Goal: Task Accomplishment & Management: Use online tool/utility

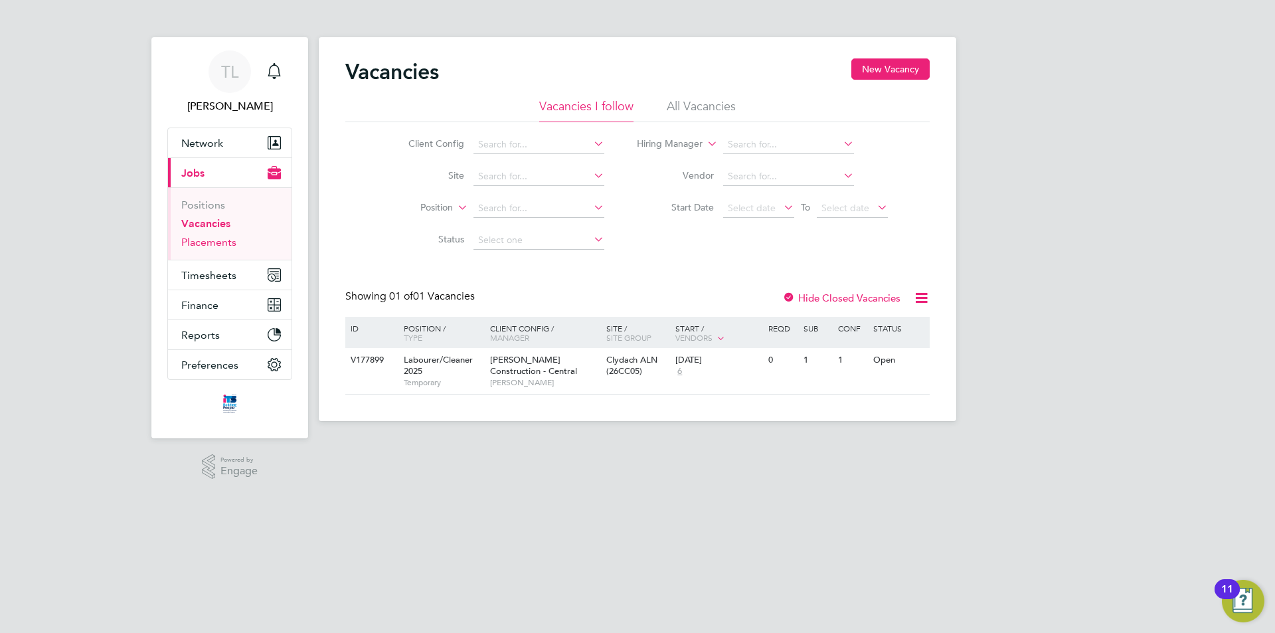
click at [217, 246] on link "Placements" at bounding box center [208, 242] width 55 height 13
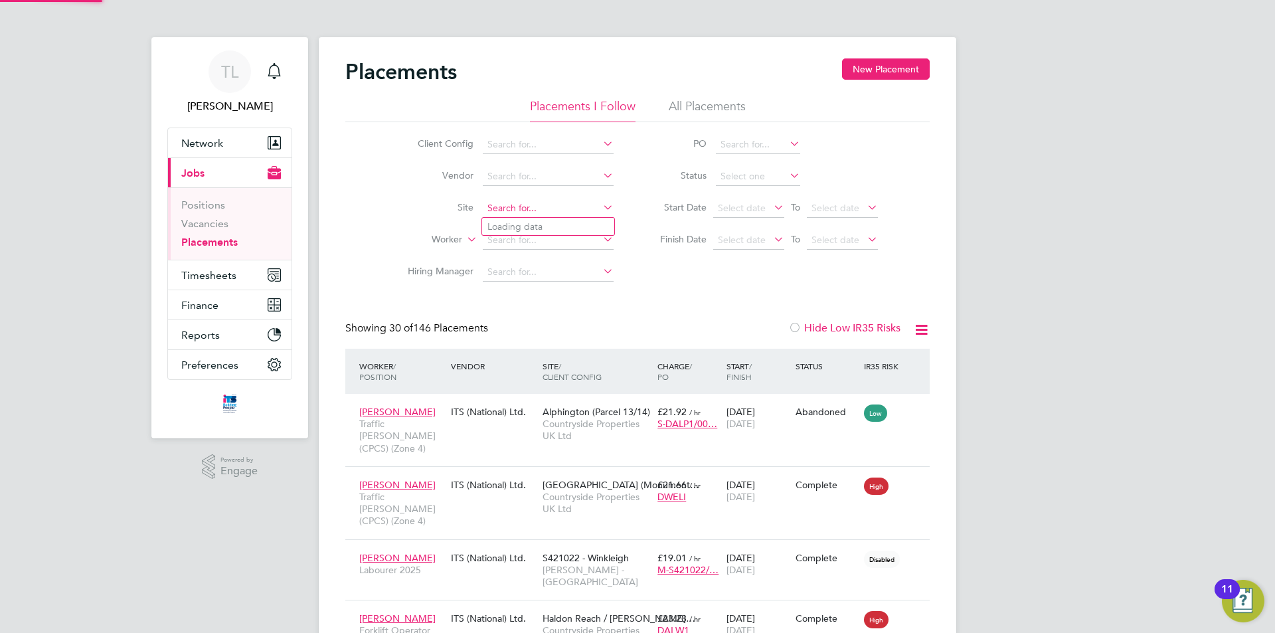
click at [501, 210] on input at bounding box center [548, 208] width 131 height 19
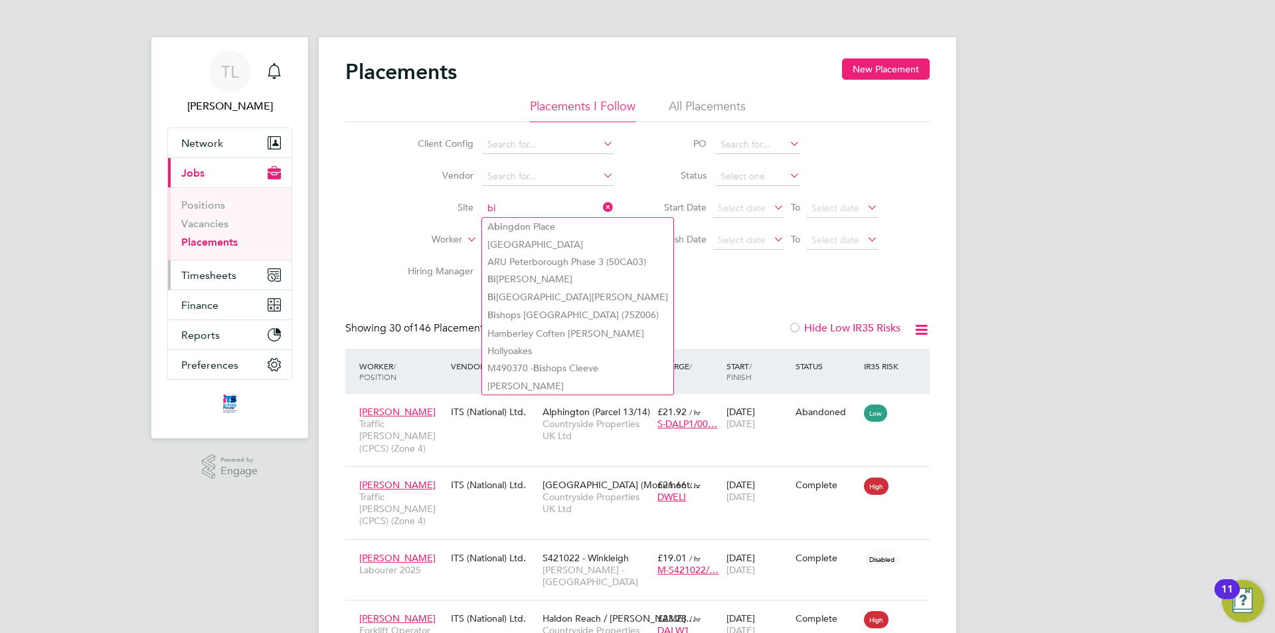
type input "bi"
click at [240, 270] on button "Timesheets" at bounding box center [229, 274] width 123 height 29
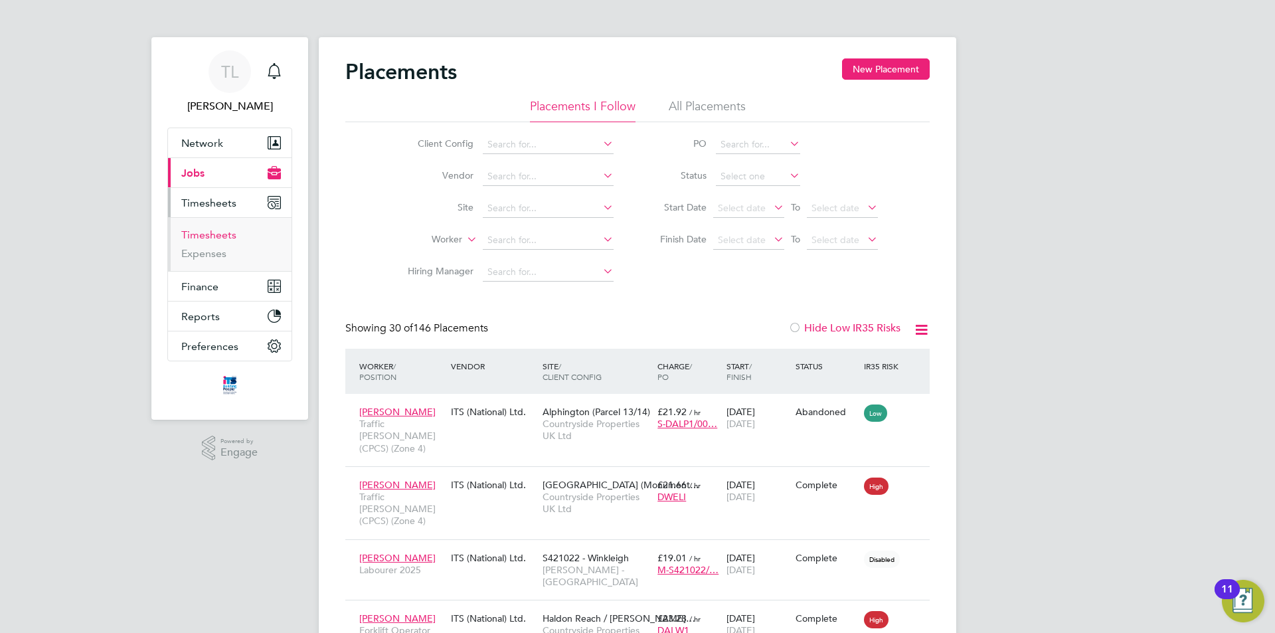
click at [199, 234] on link "Timesheets" at bounding box center [208, 234] width 55 height 13
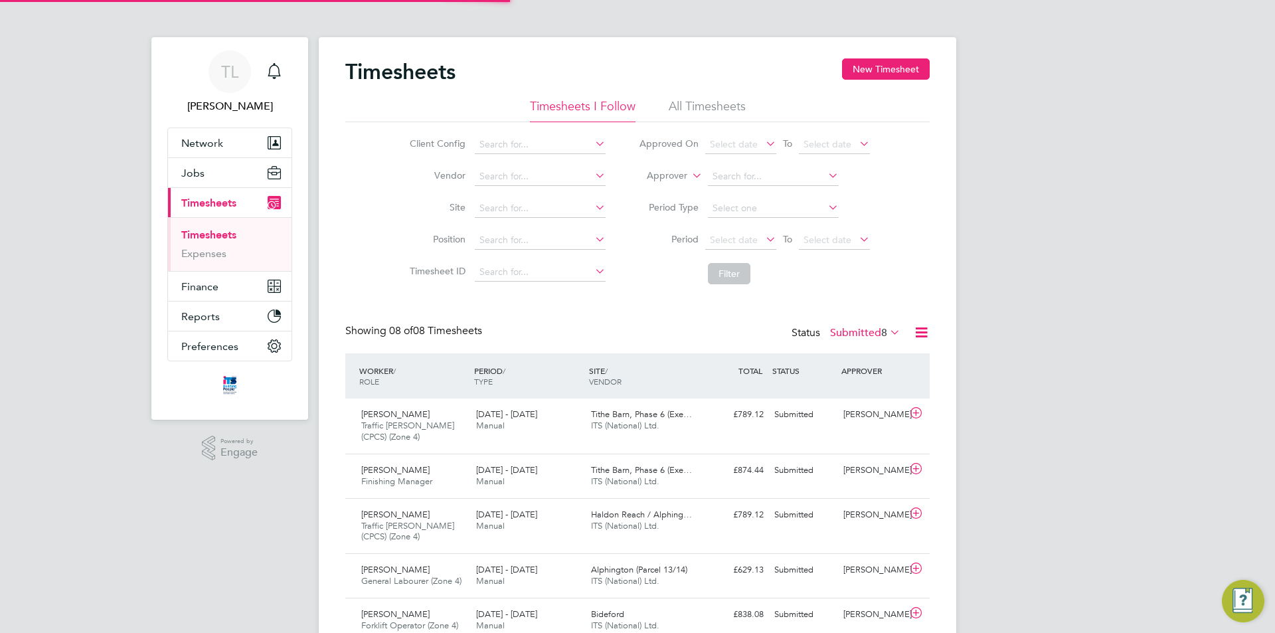
scroll to position [44, 116]
click at [523, 206] on input at bounding box center [540, 208] width 131 height 19
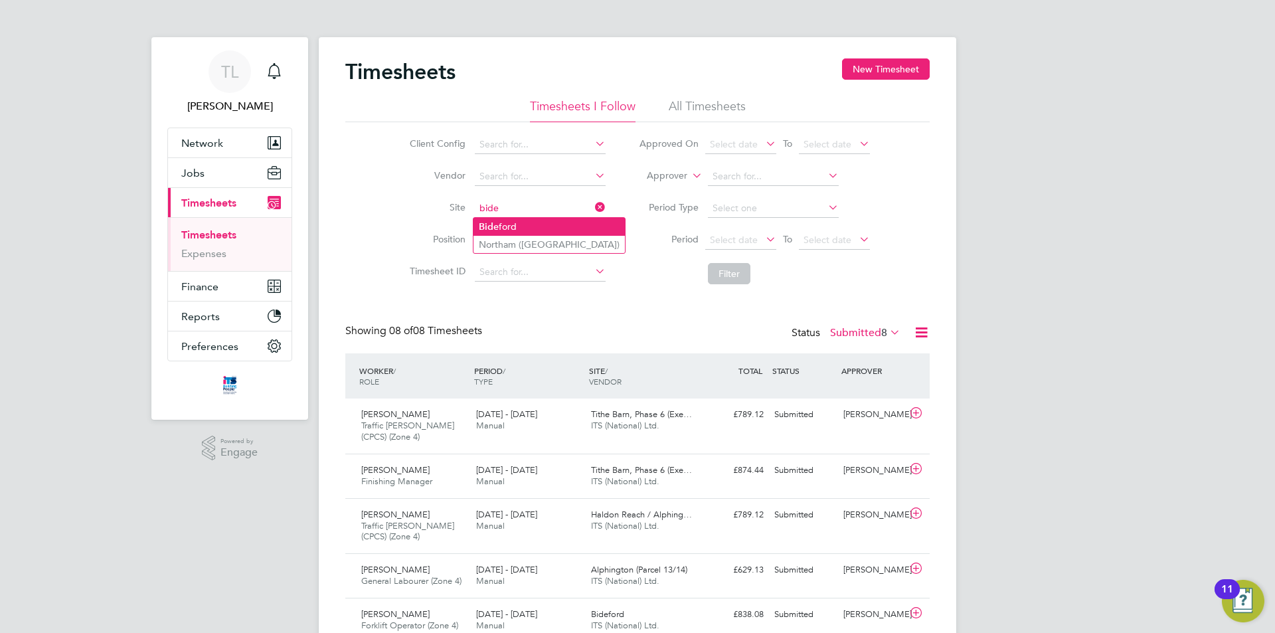
click at [518, 225] on li "Bide ford" at bounding box center [548, 227] width 151 height 18
type input "Bideford"
click at [734, 267] on button "Filter" at bounding box center [729, 273] width 42 height 21
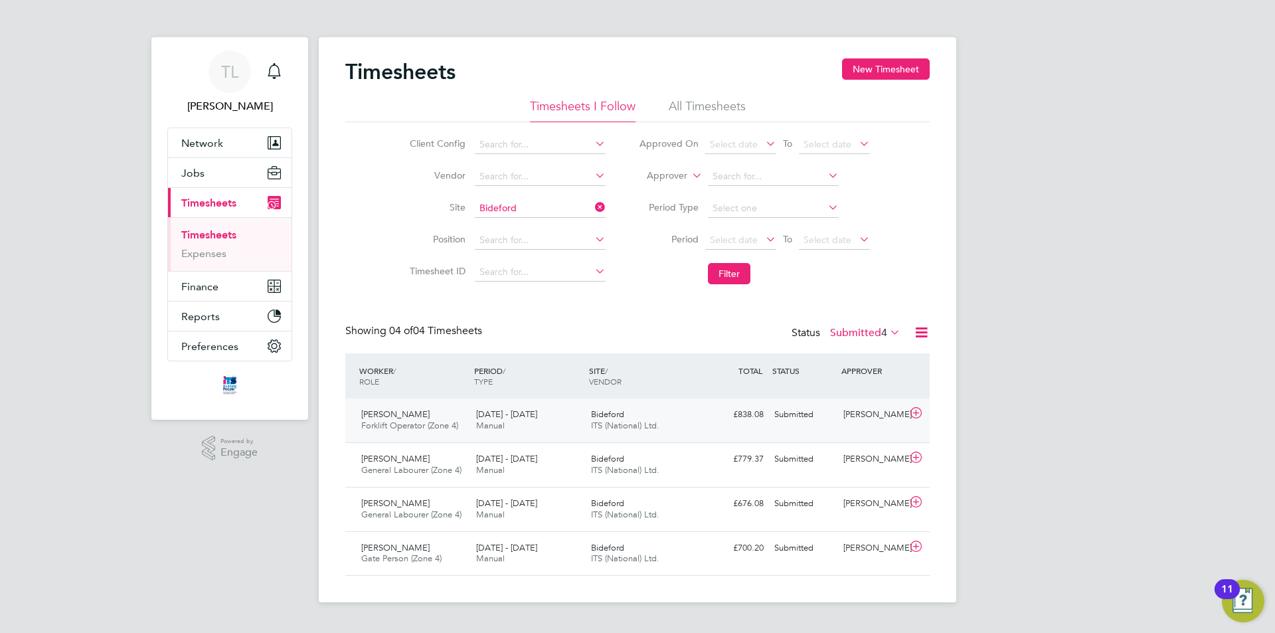
click at [859, 418] on div "[PERSON_NAME]" at bounding box center [872, 415] width 69 height 22
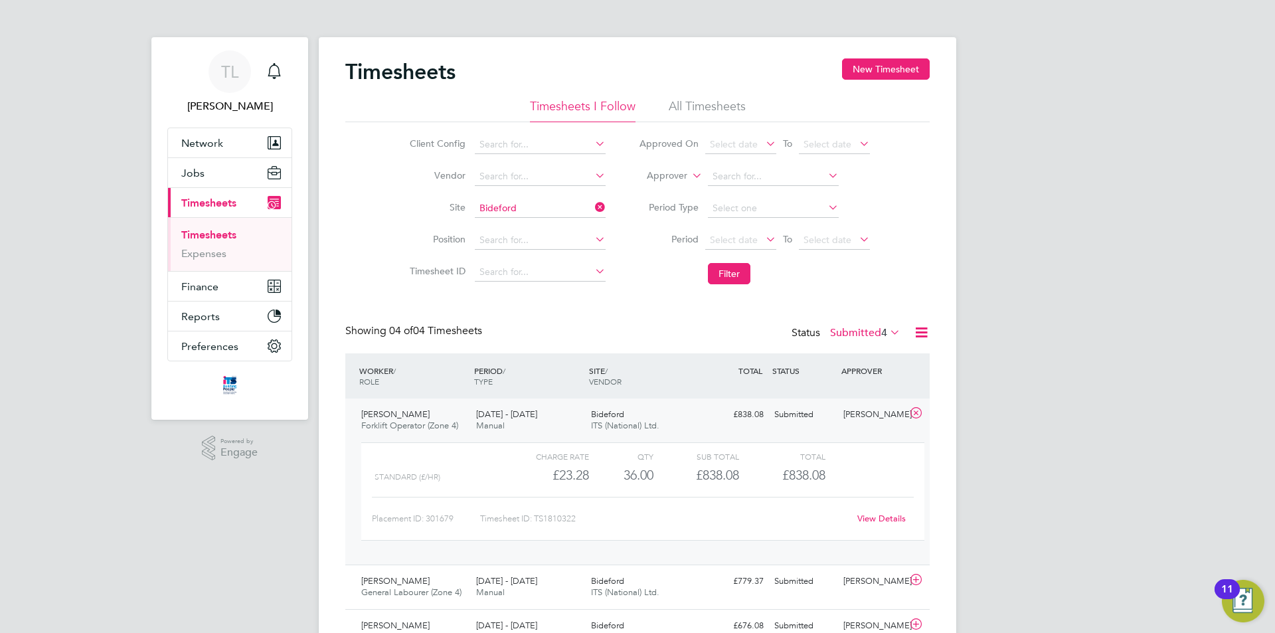
click at [859, 418] on div "[PERSON_NAME]" at bounding box center [872, 415] width 69 height 22
